Goal: Navigation & Orientation: Find specific page/section

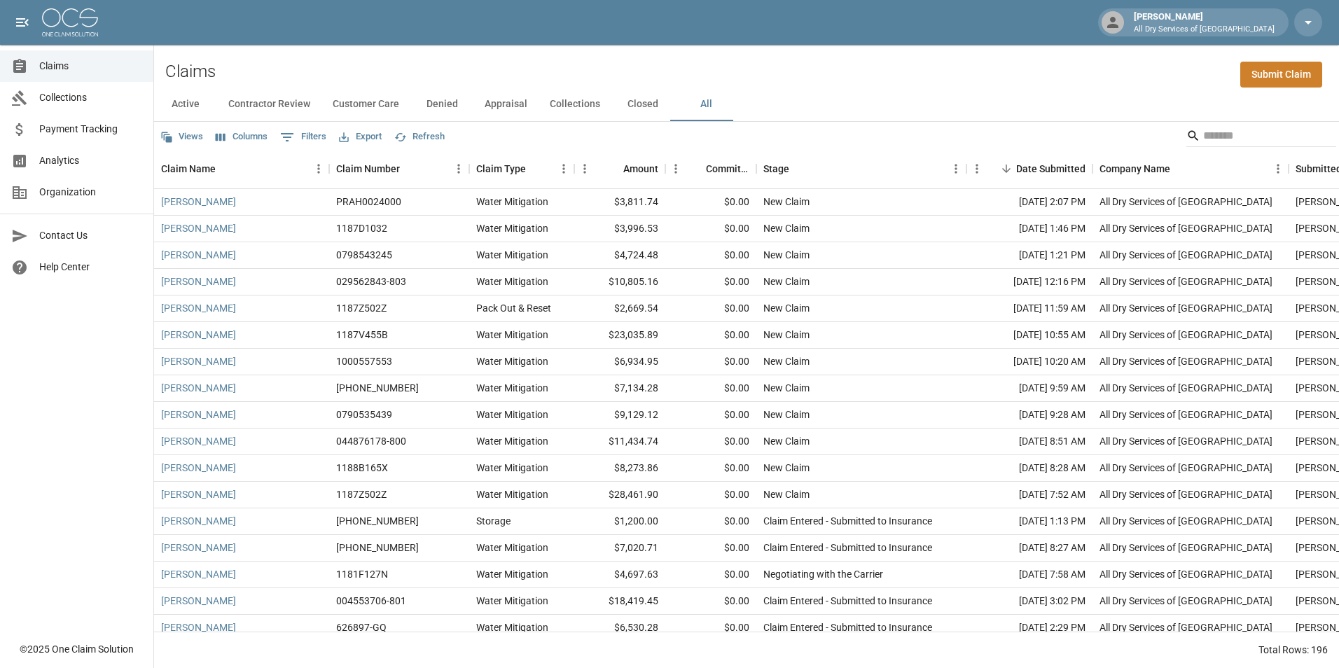
click at [127, 160] on span "Analytics" at bounding box center [90, 160] width 103 height 15
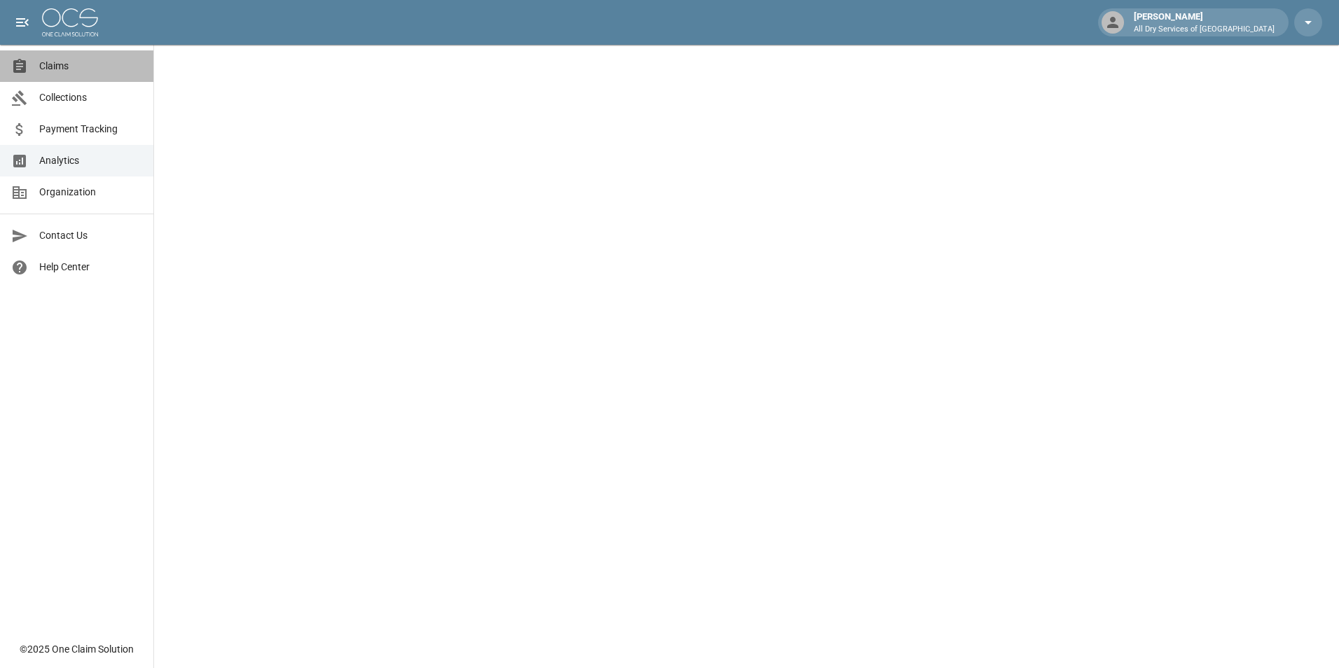
click at [99, 66] on span "Claims" at bounding box center [90, 66] width 103 height 15
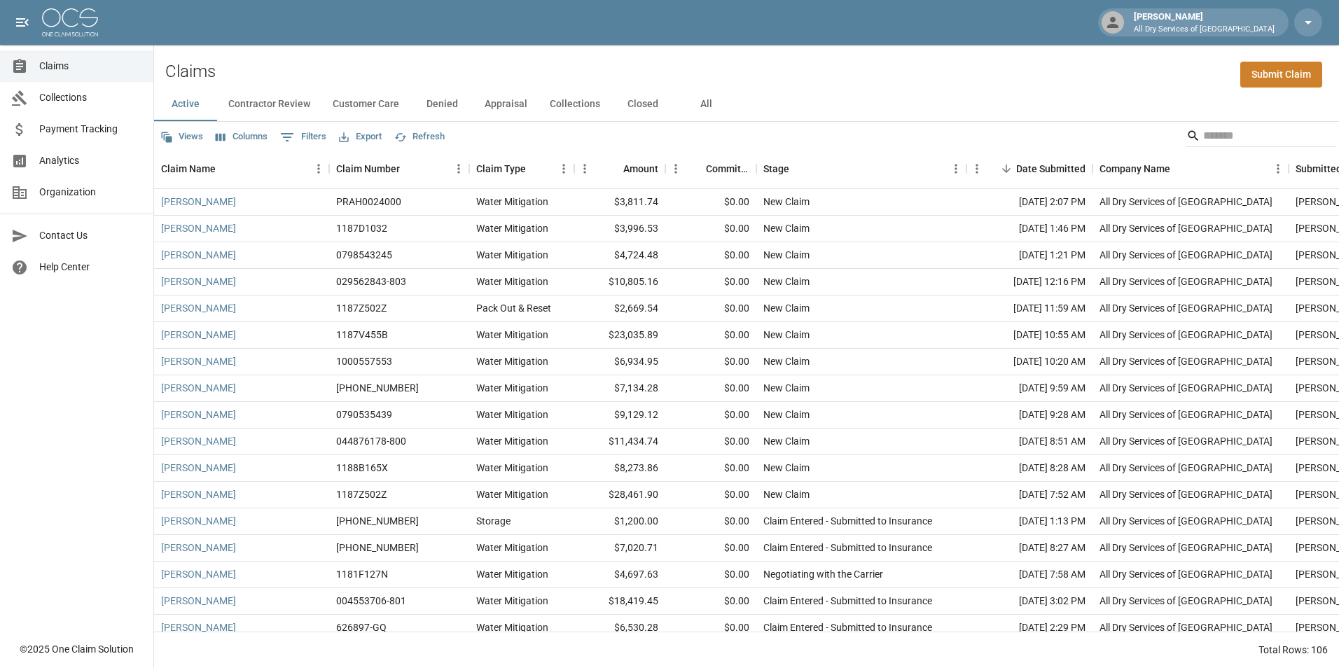
click at [701, 102] on button "All" at bounding box center [706, 105] width 63 height 34
click at [757, 665] on div "Total Rows: 196" at bounding box center [746, 650] width 1185 height 36
